Goal: Check status: Check status

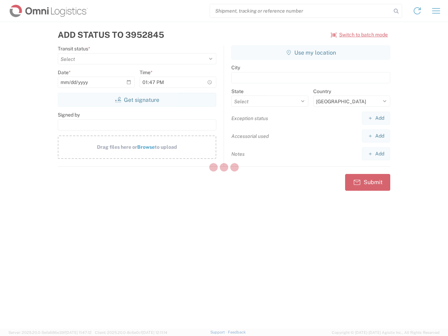
select select "US"
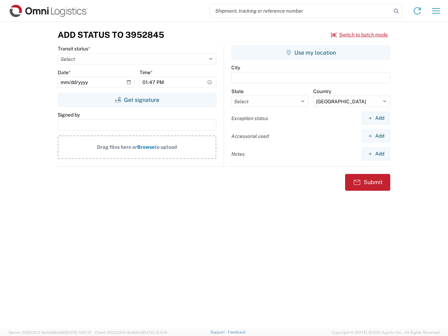
click at [300, 11] on input "search" at bounding box center [300, 10] width 181 height 13
click at [396, 11] on icon at bounding box center [396, 11] width 10 height 10
click at [417, 11] on icon at bounding box center [416, 10] width 11 height 11
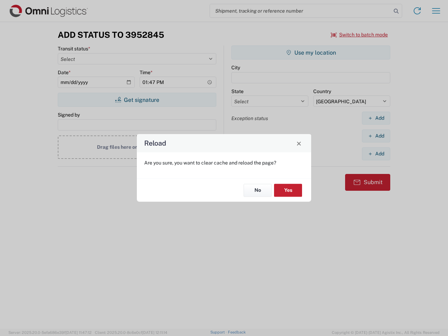
click at [359, 35] on div "Reload Are you sure, you want to clear cache and reload the page? No Yes" at bounding box center [224, 168] width 448 height 336
click at [137, 100] on div "Reload Are you sure, you want to clear cache and reload the page? No Yes" at bounding box center [224, 168] width 448 height 336
click at [311, 52] on div "Reload Are you sure, you want to clear cache and reload the page? No Yes" at bounding box center [224, 168] width 448 height 336
click at [376, 118] on div "Reload Are you sure, you want to clear cache and reload the page? No Yes" at bounding box center [224, 168] width 448 height 336
click at [376, 136] on div "Reload Are you sure, you want to clear cache and reload the page? No Yes" at bounding box center [224, 168] width 448 height 336
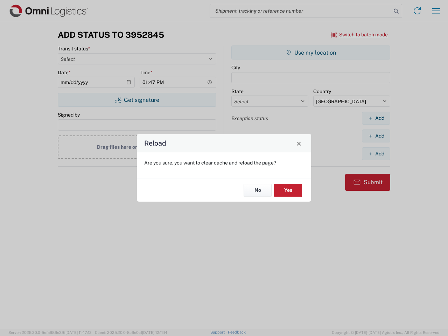
click at [376, 154] on div "Reload Are you sure, you want to clear cache and reload the page? No Yes" at bounding box center [224, 168] width 448 height 336
